Goal: Task Accomplishment & Management: Complete application form

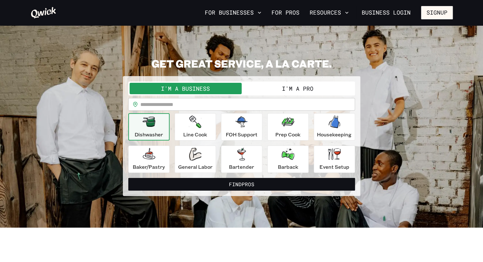
click at [284, 92] on button "I'm a Pro" at bounding box center [298, 88] width 112 height 11
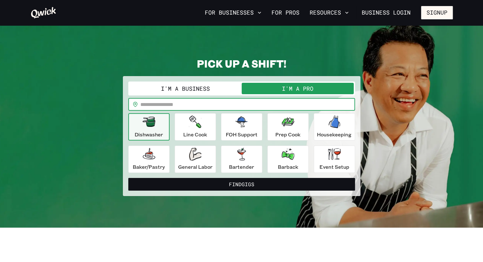
click at [260, 103] on input "text" at bounding box center [247, 104] width 215 height 13
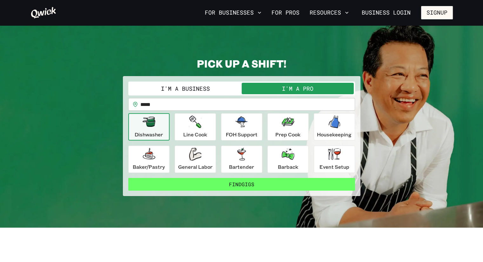
click at [231, 183] on button "Find Gigs" at bounding box center [241, 184] width 227 height 13
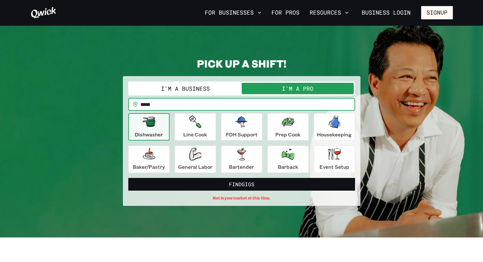
drag, startPoint x: 165, startPoint y: 105, endPoint x: 125, endPoint y: 103, distance: 39.7
click at [125, 103] on div "**********" at bounding box center [241, 141] width 237 height 130
click at [128, 178] on button "Find Gigs" at bounding box center [241, 184] width 227 height 13
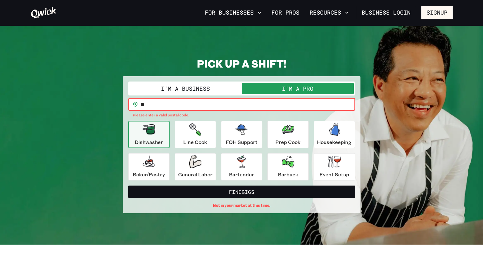
type input "*"
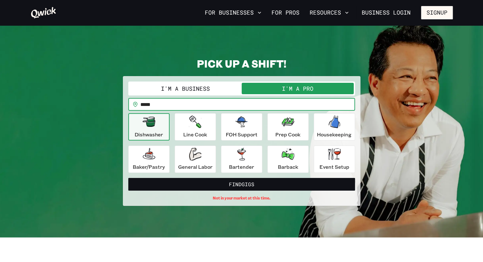
type input "*****"
click at [128, 178] on button "Find Gigs" at bounding box center [241, 184] width 227 height 13
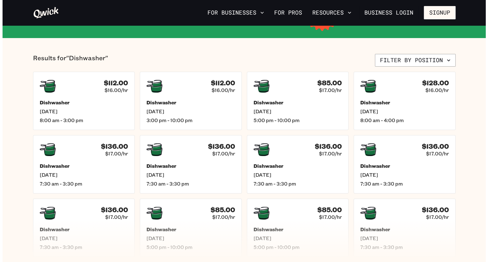
scroll to position [134, 0]
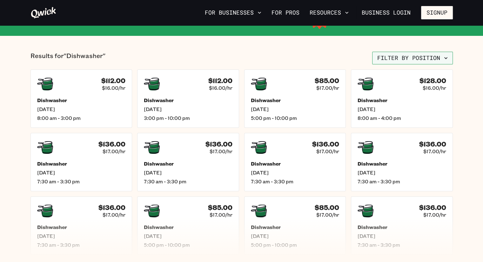
click at [448, 54] on button "Filter by position" at bounding box center [412, 58] width 81 height 13
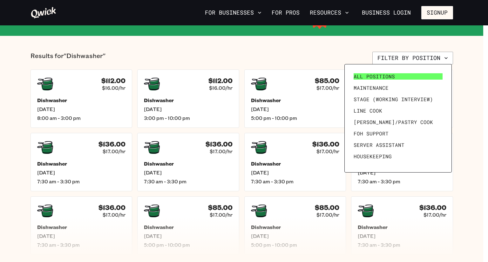
click at [380, 75] on span "All Positions" at bounding box center [373, 76] width 41 height 6
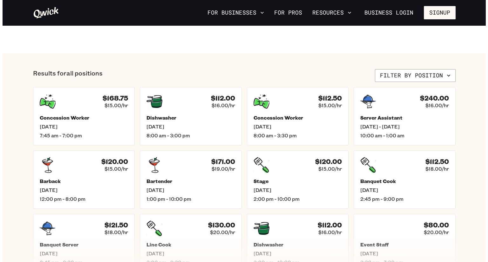
scroll to position [228, 0]
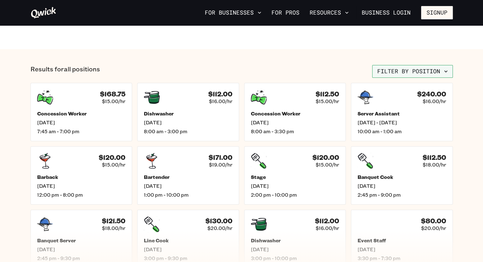
click at [446, 72] on icon "button" at bounding box center [445, 71] width 6 height 6
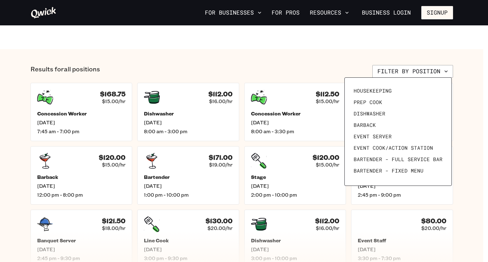
scroll to position [88, 0]
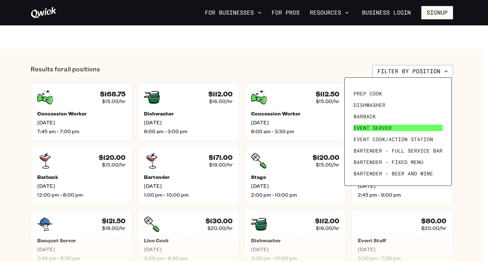
click at [413, 131] on link "Event Server" at bounding box center [398, 127] width 94 height 11
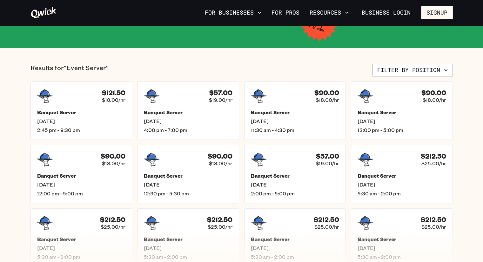
scroll to position [130, 0]
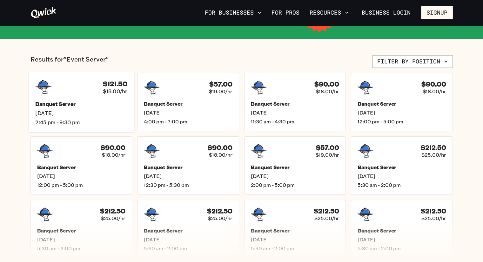
click at [88, 112] on span "[DATE]" at bounding box center [81, 113] width 92 height 7
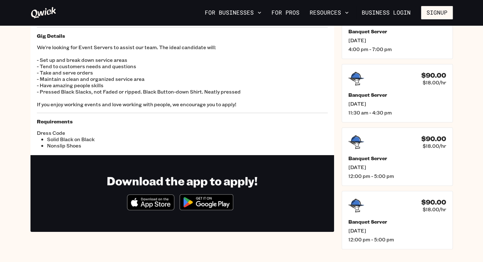
scroll to position [57, 0]
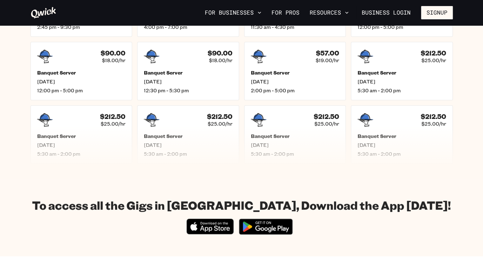
scroll to position [228, 0]
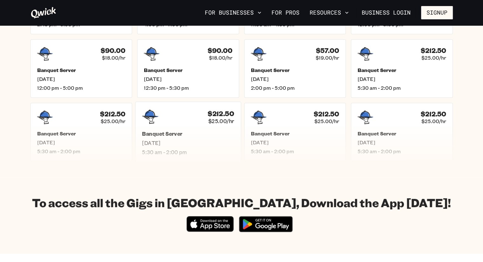
click at [197, 135] on h5 "Banquet Server" at bounding box center [188, 133] width 92 height 7
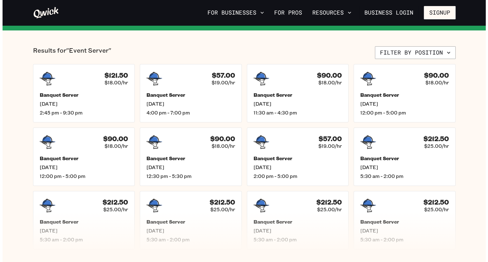
scroll to position [126, 0]
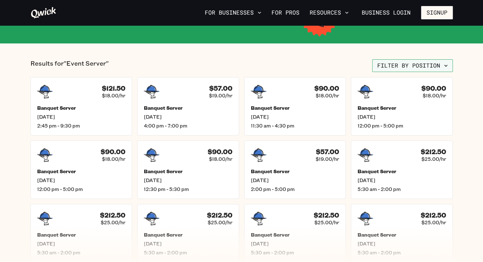
click at [449, 66] on button "Filter by position" at bounding box center [412, 65] width 81 height 13
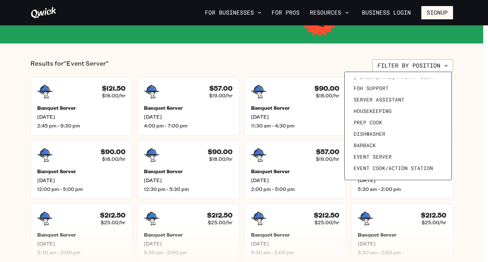
scroll to position [52, 0]
click at [391, 102] on span "Server Assistant" at bounding box center [378, 100] width 51 height 6
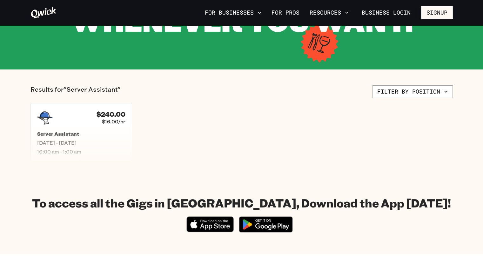
scroll to position [111, 0]
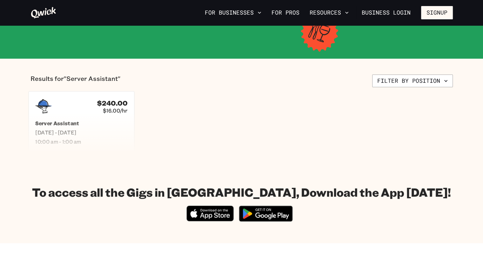
click at [106, 113] on span "$16.00/hr" at bounding box center [115, 110] width 24 height 7
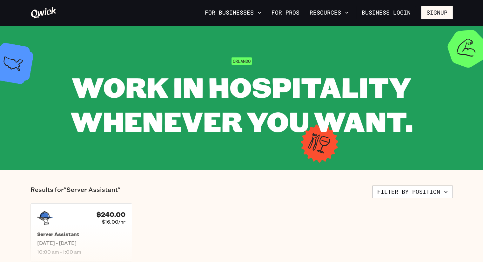
scroll to position [126, 0]
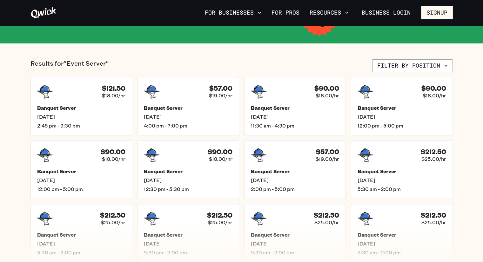
scroll to position [228, 0]
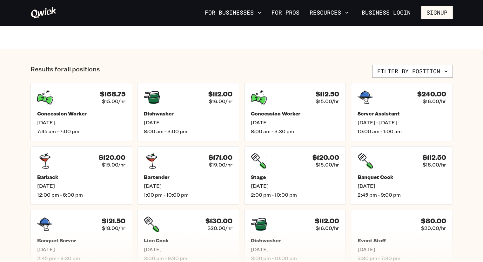
scroll to position [134, 0]
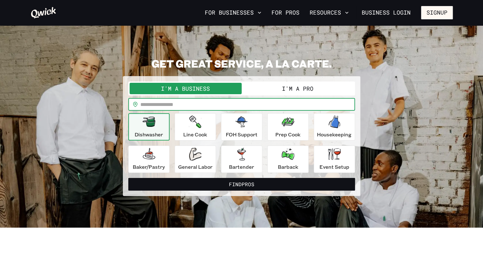
click at [243, 103] on input "text" at bounding box center [247, 104] width 215 height 13
click at [128, 178] on button "Find Pros" at bounding box center [241, 184] width 227 height 13
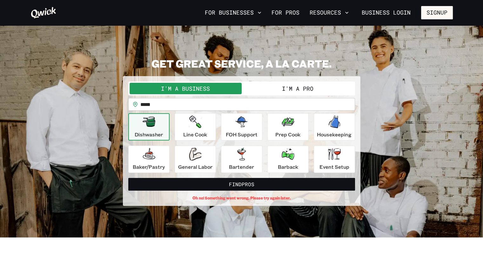
click at [293, 90] on button "I'm a Pro" at bounding box center [298, 88] width 112 height 11
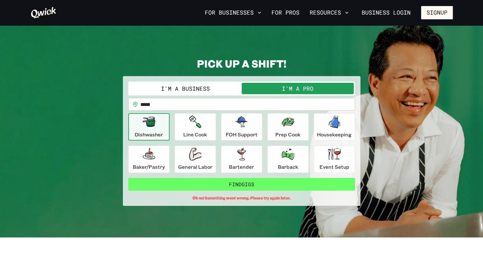
click at [246, 189] on button "Find Gigs" at bounding box center [241, 184] width 227 height 13
click at [242, 186] on button "Find Gigs" at bounding box center [241, 184] width 227 height 13
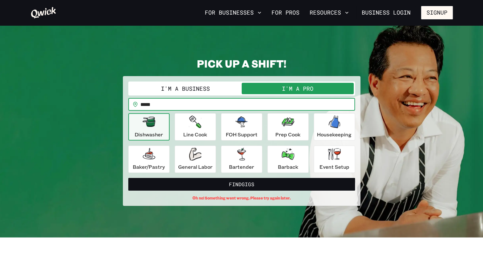
click at [174, 107] on input "*****" at bounding box center [247, 104] width 215 height 13
type input "*"
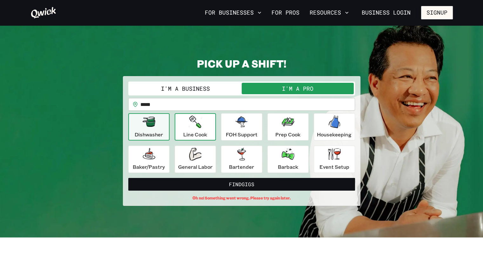
click at [183, 127] on div "Line Cook" at bounding box center [195, 127] width 24 height 23
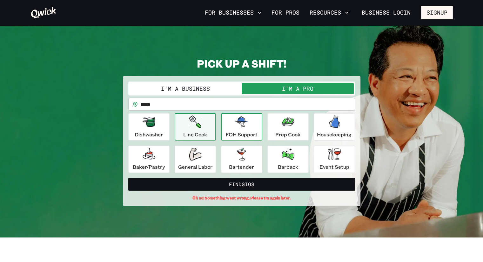
click at [228, 130] on div "FOH Support" at bounding box center [242, 127] width 32 height 23
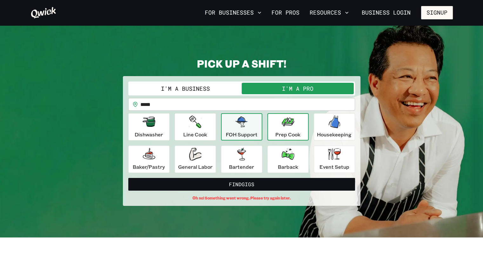
click at [272, 130] on button "Prep Cook" at bounding box center [287, 126] width 41 height 27
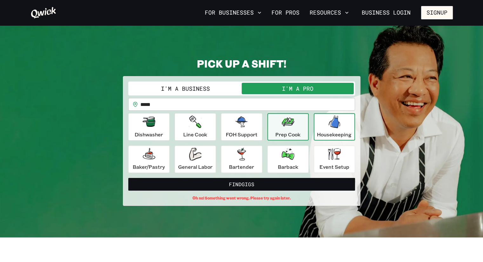
click at [317, 130] on div "Housekeeping" at bounding box center [334, 127] width 35 height 23
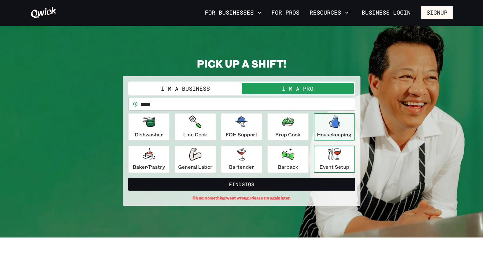
click at [325, 154] on div "Event Setup" at bounding box center [334, 159] width 30 height 23
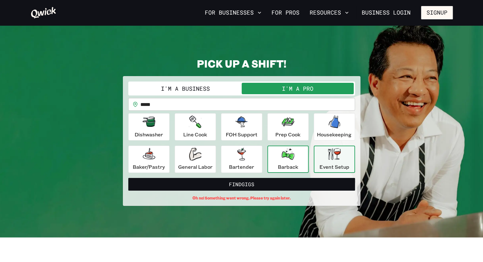
click at [294, 156] on div "Barback" at bounding box center [288, 159] width 20 height 23
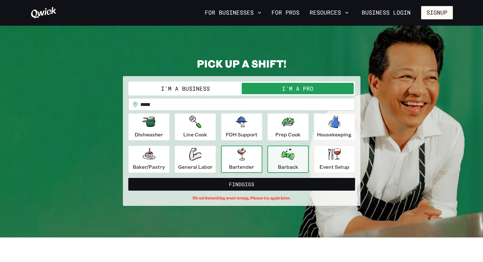
click at [231, 164] on p "Bartender" at bounding box center [241, 167] width 25 height 8
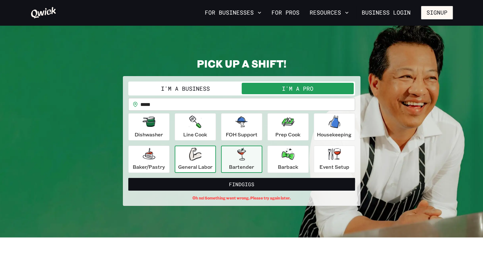
click at [184, 154] on div "General Labor" at bounding box center [195, 159] width 34 height 23
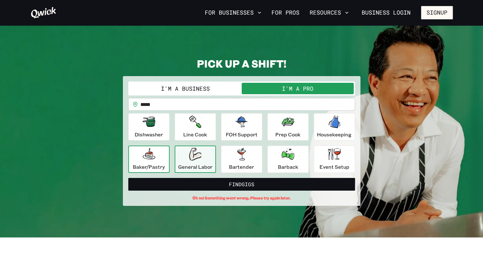
click at [160, 158] on div "Baker/Pastry" at bounding box center [149, 159] width 32 height 23
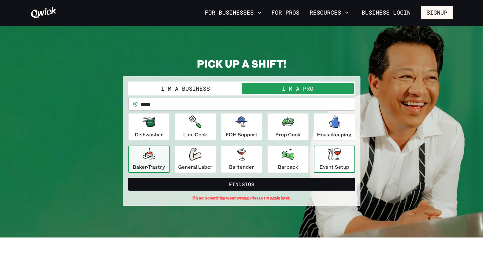
click at [325, 153] on div "Event Setup" at bounding box center [334, 159] width 30 height 23
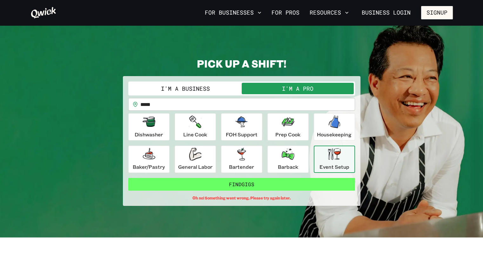
click at [295, 187] on button "Find Gigs" at bounding box center [241, 184] width 227 height 13
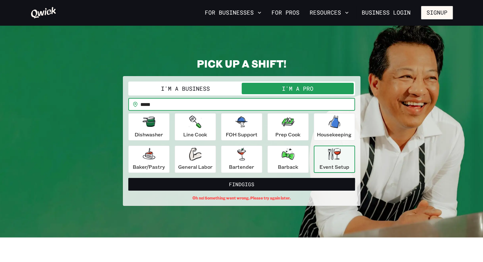
click at [198, 98] on input "*****" at bounding box center [247, 104] width 215 height 13
type input "*"
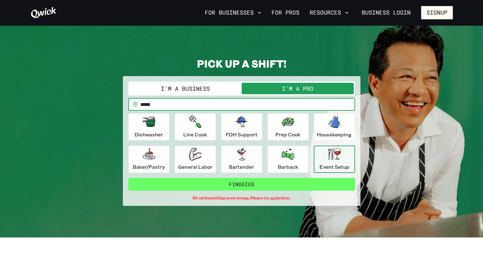
type input "*****"
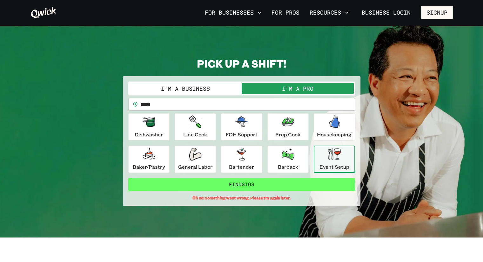
click at [315, 183] on button "Find Gigs" at bounding box center [241, 184] width 227 height 13
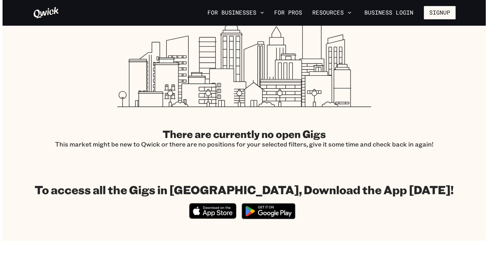
scroll to position [129, 0]
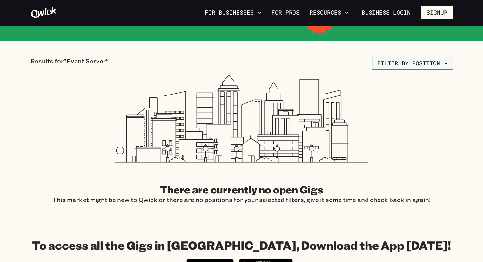
click at [434, 65] on button "Filter by position" at bounding box center [412, 63] width 81 height 13
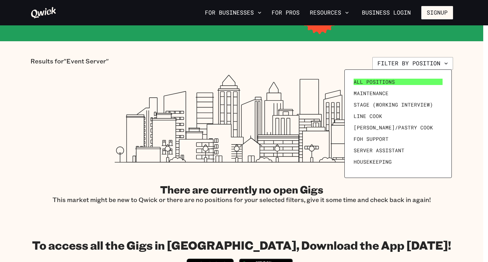
click at [388, 80] on span "All Positions" at bounding box center [373, 82] width 41 height 6
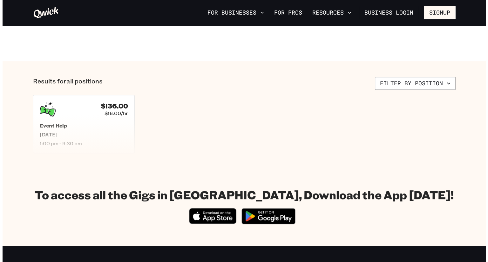
scroll to position [221, 0]
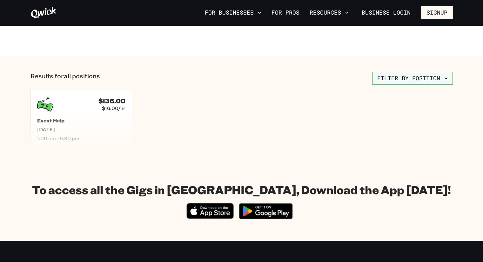
click at [434, 79] on button "Filter by position" at bounding box center [412, 78] width 81 height 13
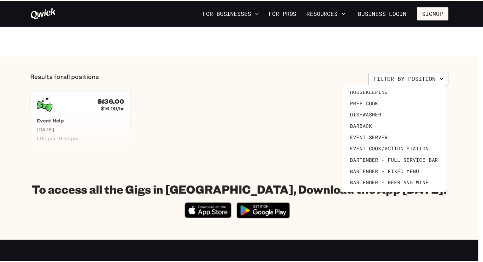
scroll to position [88, 0]
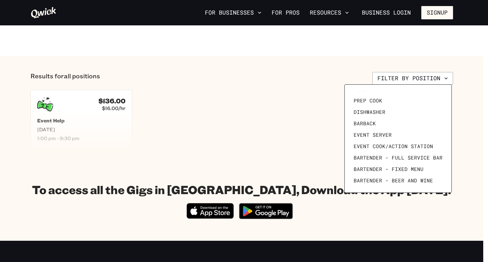
click at [482, 100] on div at bounding box center [244, 131] width 488 height 262
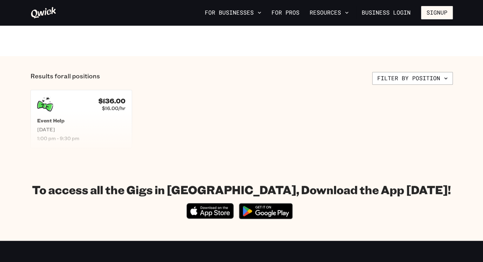
scroll to position [0, 0]
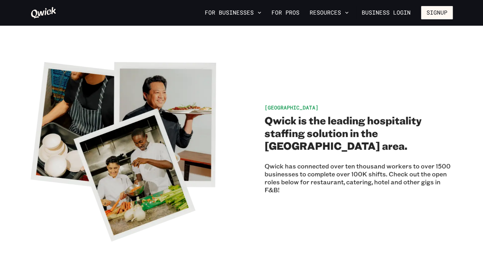
scroll to position [129, 0]
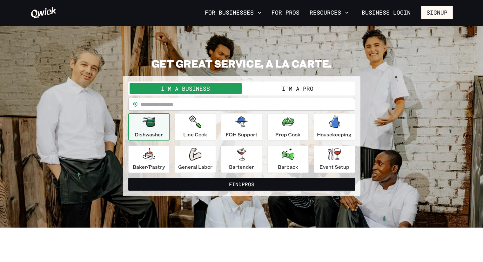
click at [293, 90] on button "I'm a Pro" at bounding box center [298, 88] width 112 height 11
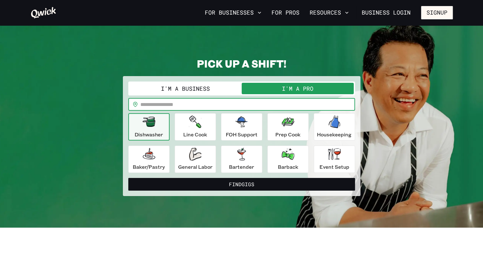
click at [311, 102] on input "text" at bounding box center [247, 104] width 215 height 13
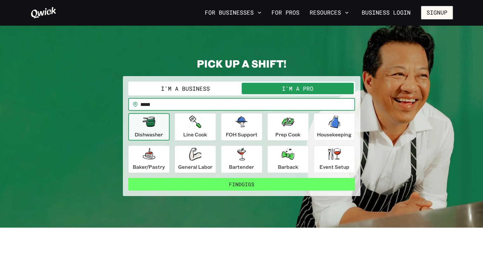
type input "*****"
click at [257, 188] on button "Find Gigs" at bounding box center [241, 184] width 227 height 13
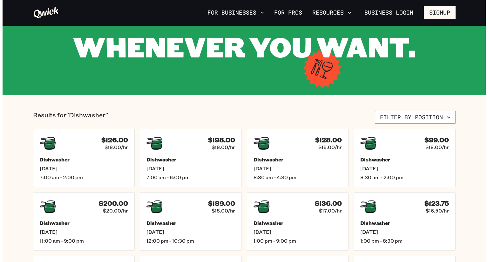
scroll to position [116, 0]
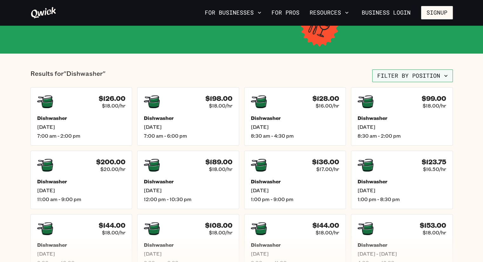
click at [436, 72] on button "Filter by position" at bounding box center [412, 76] width 81 height 13
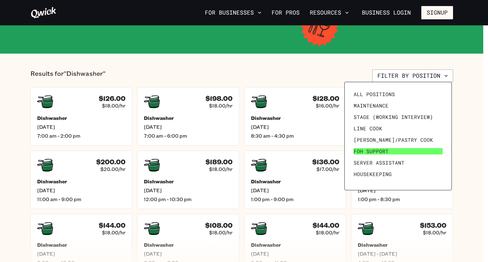
click at [386, 152] on span "FOH Support" at bounding box center [370, 151] width 35 height 6
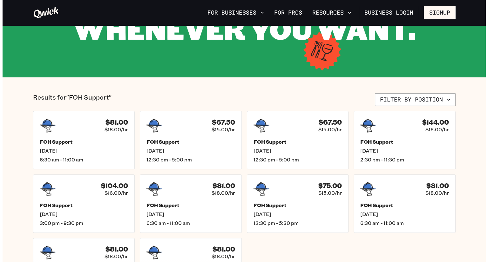
scroll to position [98, 0]
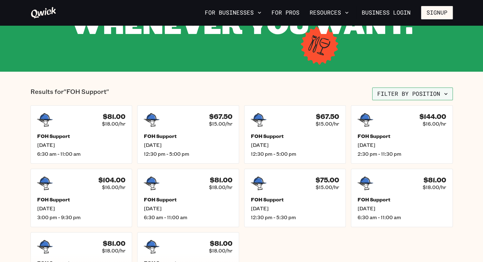
click at [421, 91] on button "Filter by position" at bounding box center [412, 94] width 81 height 13
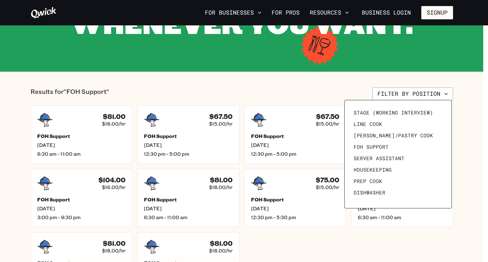
scroll to position [23, 0]
click at [394, 155] on span "Server Assistant" at bounding box center [378, 158] width 51 height 6
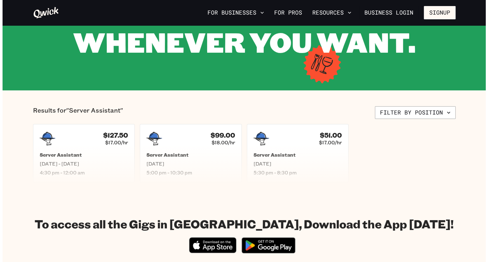
scroll to position [81, 0]
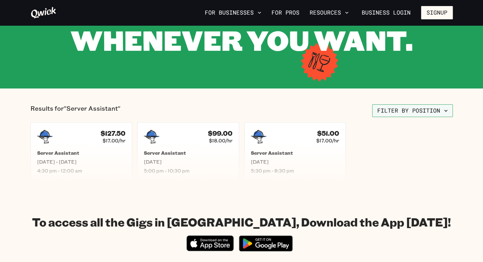
click at [432, 105] on button "Filter by position" at bounding box center [412, 110] width 81 height 13
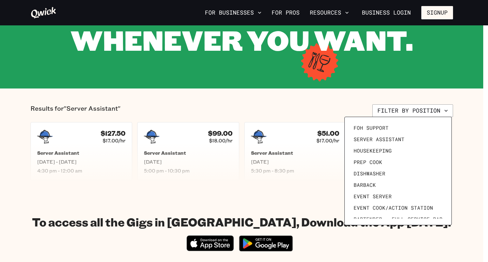
scroll to position [64, 0]
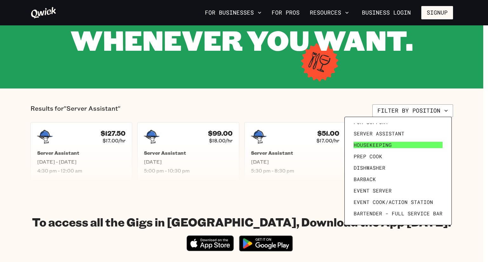
click at [396, 145] on link "Housekeeping" at bounding box center [398, 144] width 94 height 11
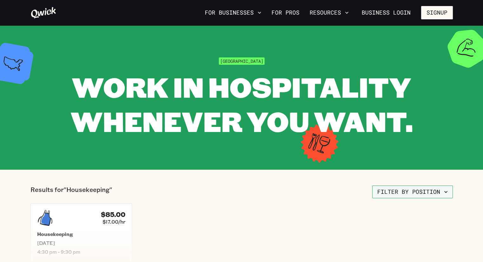
click at [423, 188] on button "Filter by position" at bounding box center [412, 192] width 81 height 13
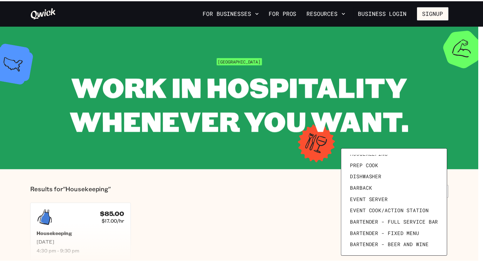
scroll to position [88, 0]
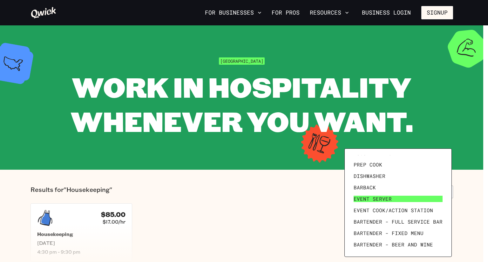
click at [404, 201] on link "Event Server" at bounding box center [398, 198] width 94 height 11
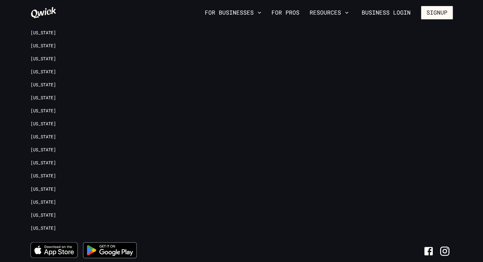
scroll to position [877, 0]
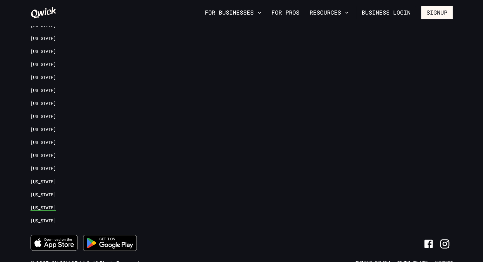
click at [50, 206] on link "[US_STATE]" at bounding box center [42, 208] width 25 height 6
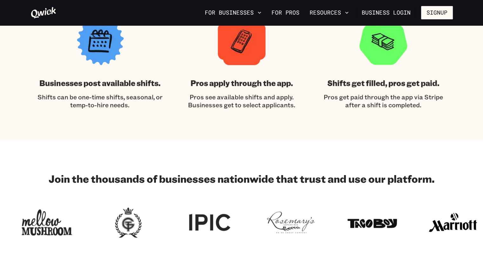
scroll to position [471, 0]
